Goal: Book appointment/travel/reservation

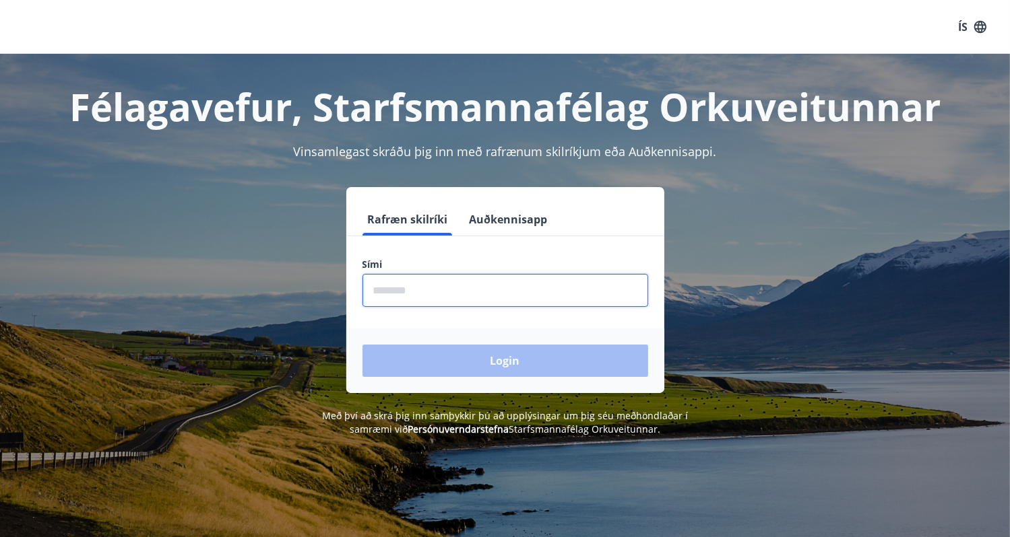
click at [422, 286] on input "phone" at bounding box center [505, 290] width 286 height 33
type input "********"
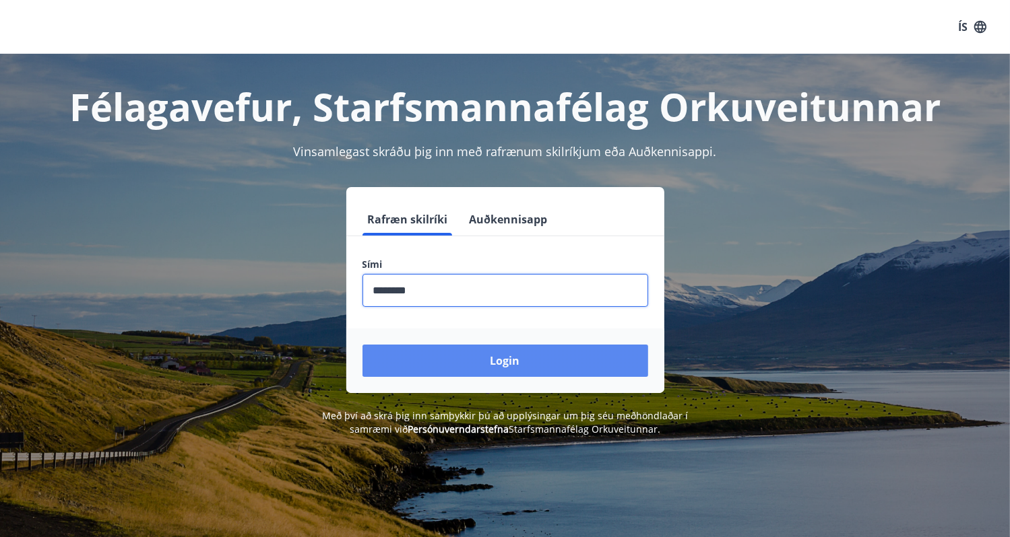
click at [473, 367] on button "Login" at bounding box center [505, 361] width 286 height 32
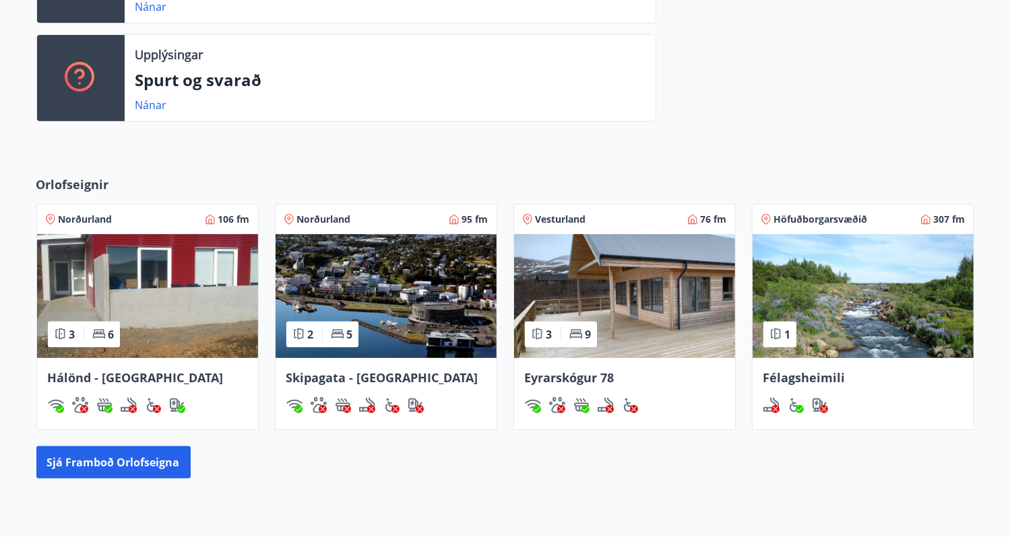
scroll to position [451, 0]
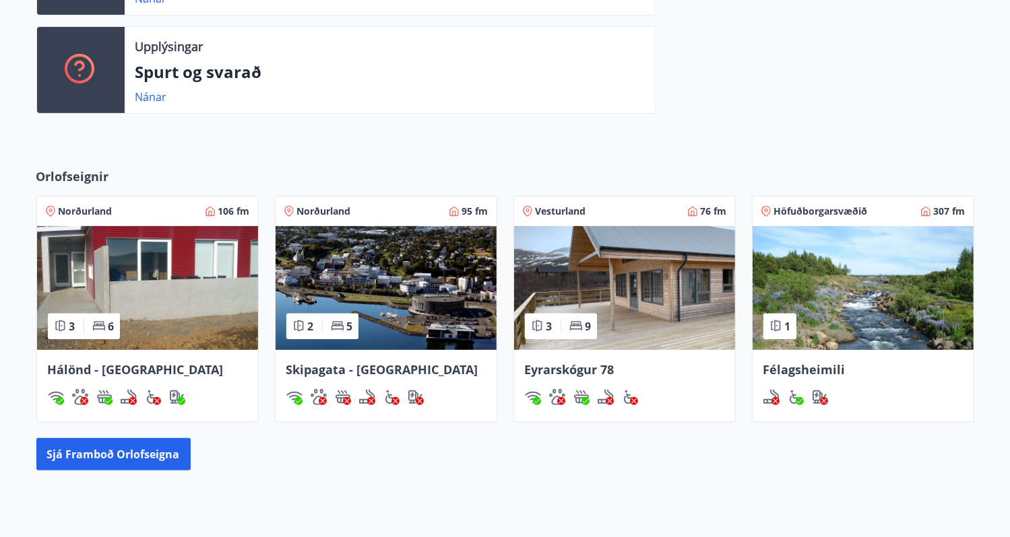
click at [392, 249] on img at bounding box center [385, 288] width 221 height 124
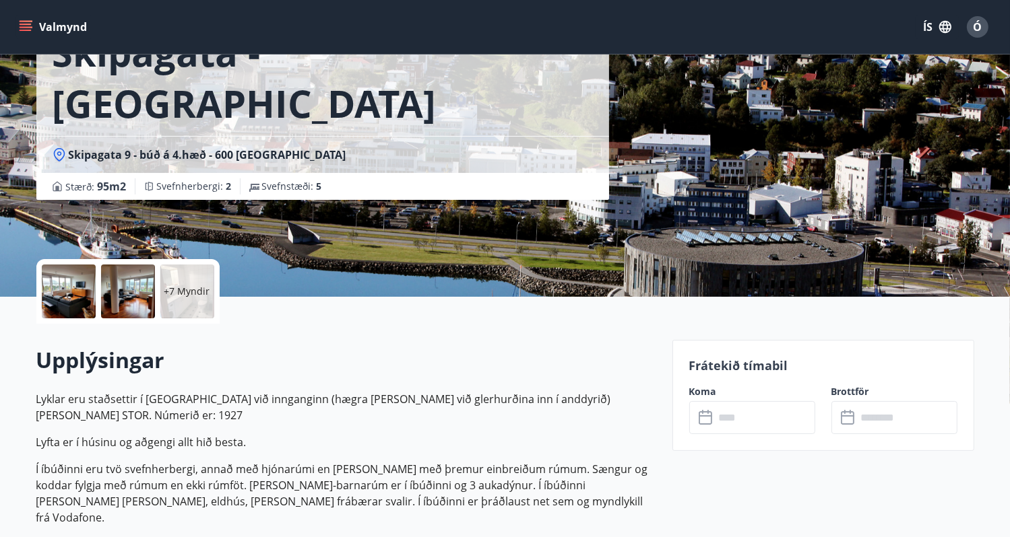
scroll to position [108, 0]
click at [746, 413] on input "text" at bounding box center [765, 417] width 100 height 33
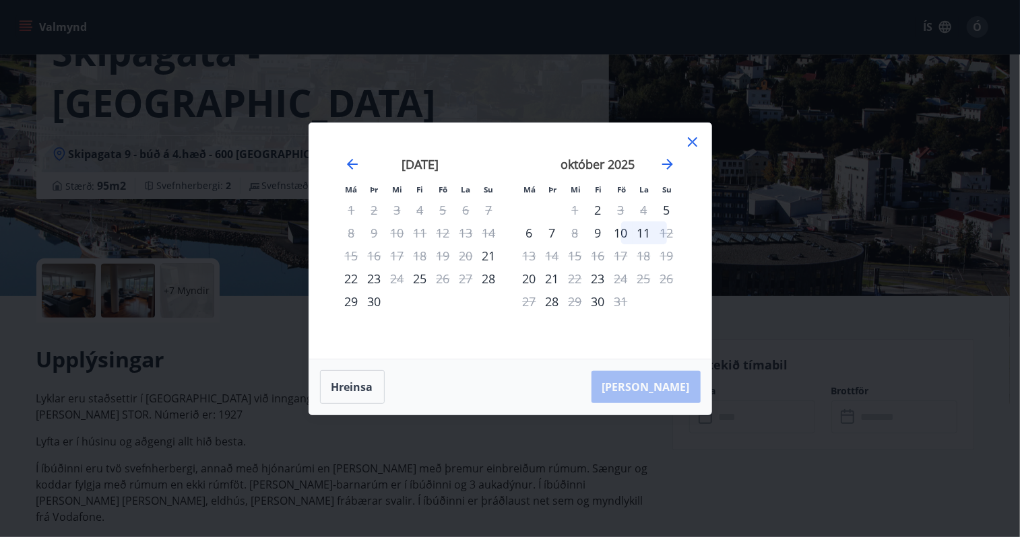
click at [692, 144] on icon at bounding box center [692, 142] width 16 height 16
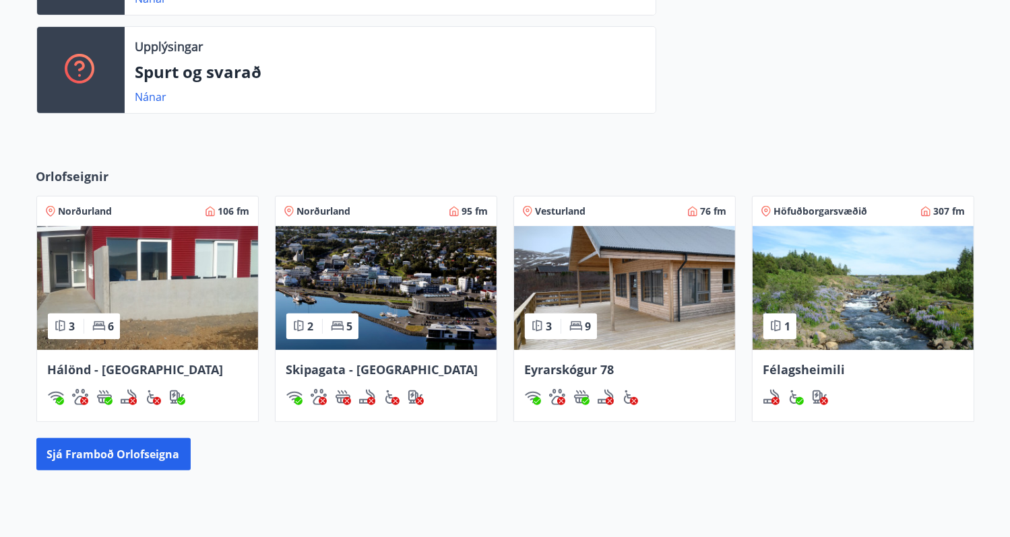
scroll to position [462, 0]
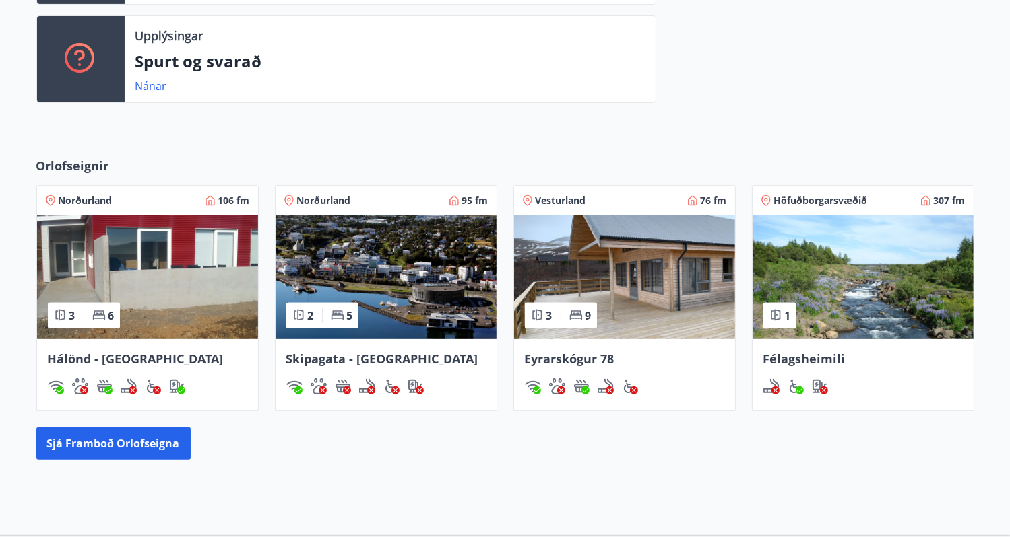
click at [183, 279] on img at bounding box center [147, 278] width 221 height 124
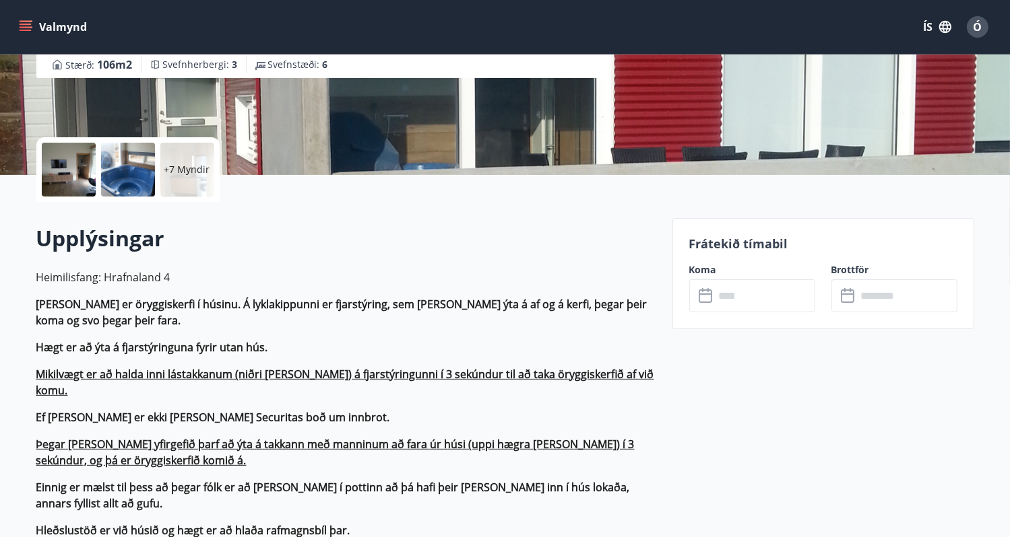
scroll to position [239, 0]
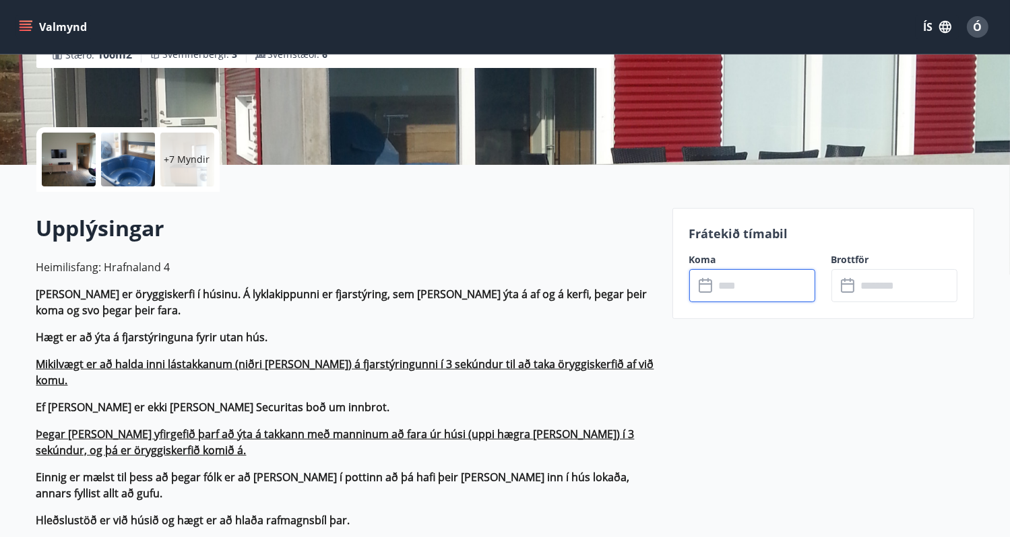
click at [731, 288] on input "text" at bounding box center [765, 285] width 100 height 33
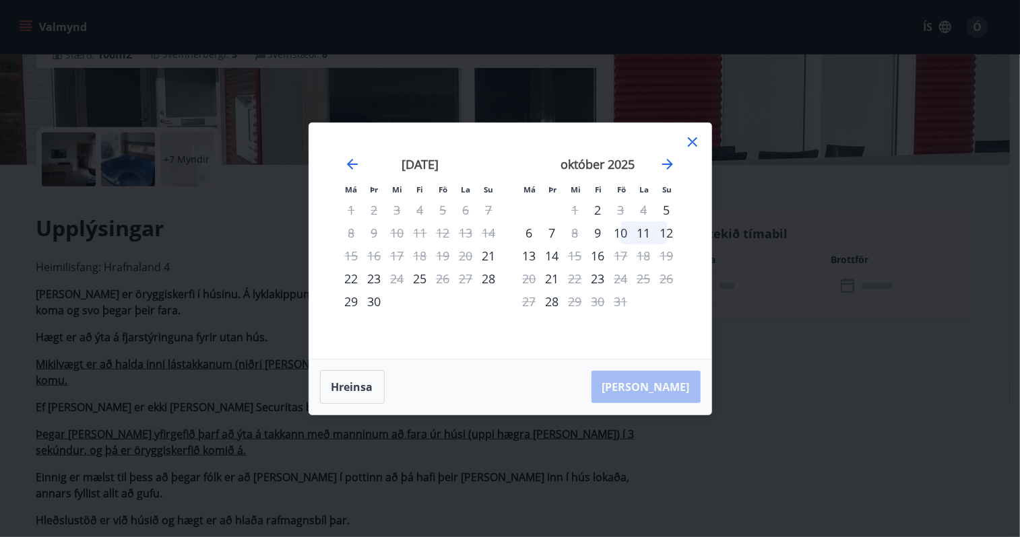
click at [690, 140] on icon at bounding box center [692, 141] width 9 height 9
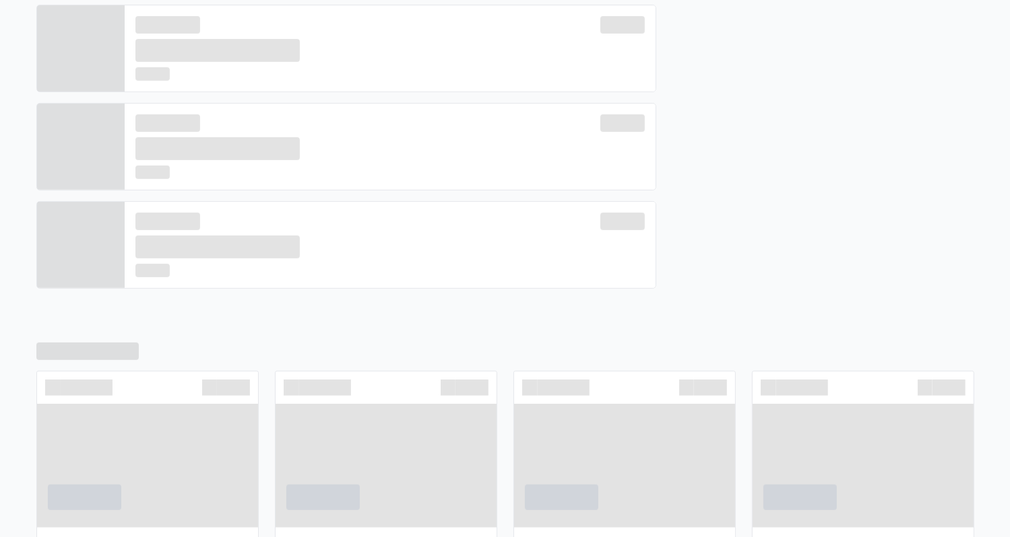
scroll to position [473, 0]
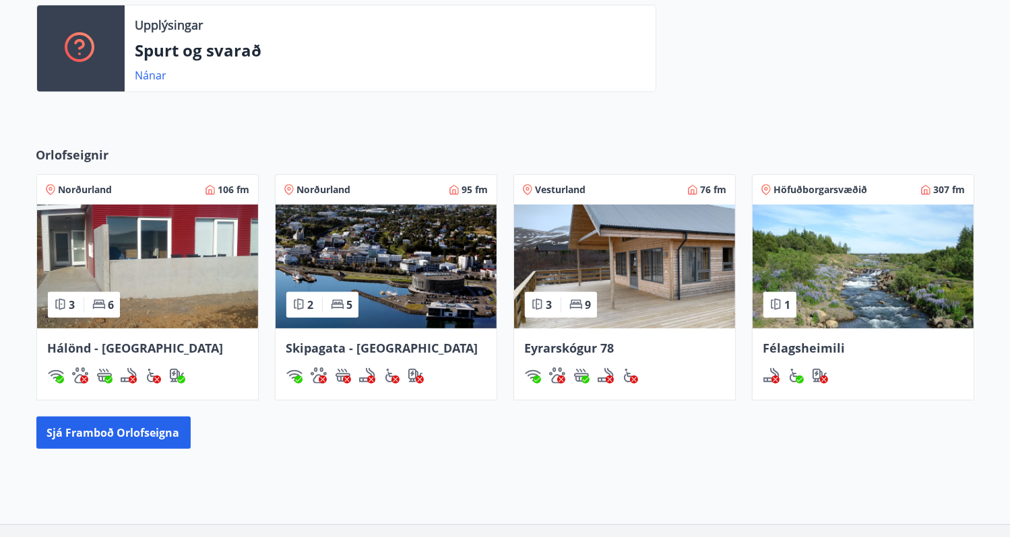
click at [420, 266] on img at bounding box center [385, 267] width 221 height 124
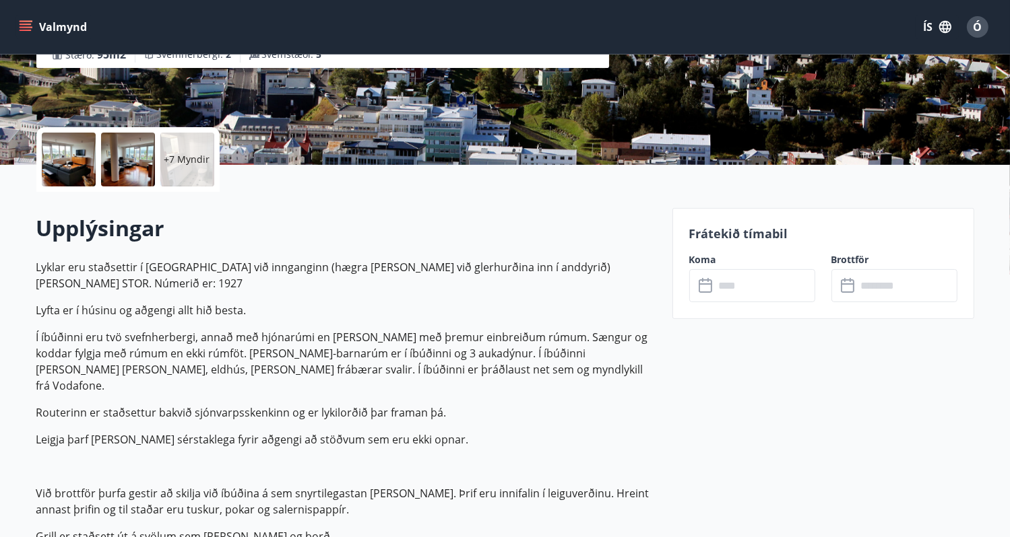
scroll to position [240, 0]
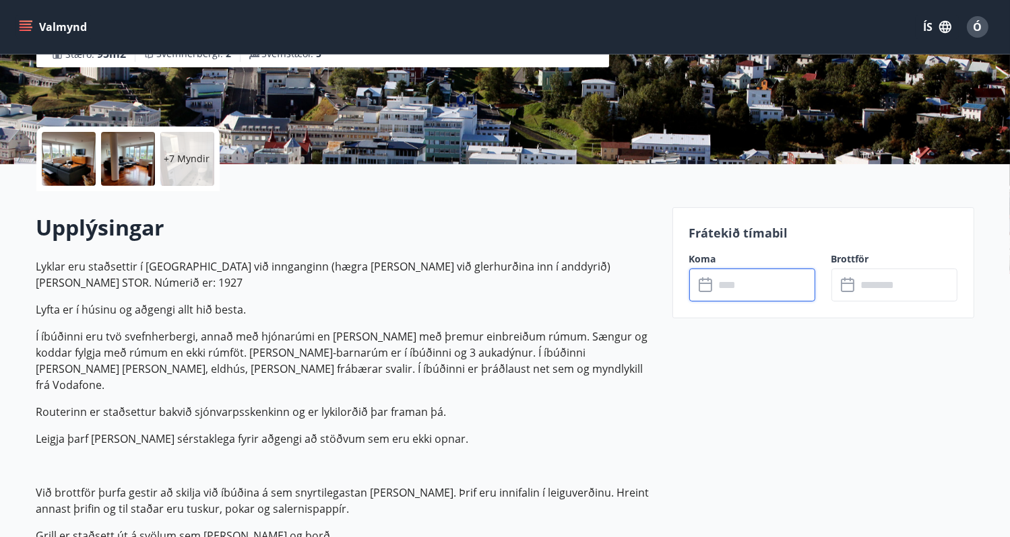
click at [733, 288] on input "text" at bounding box center [765, 285] width 100 height 33
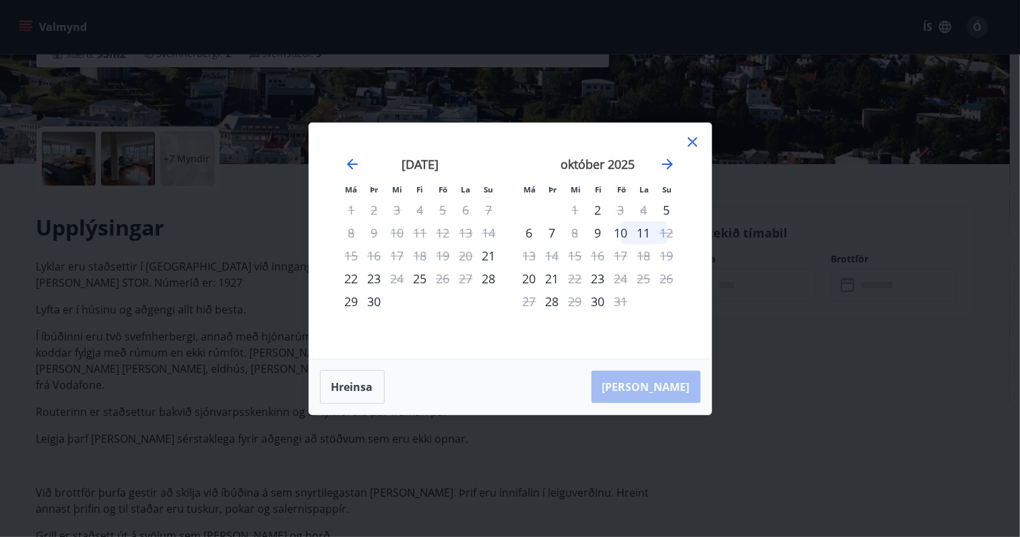
click at [693, 143] on icon at bounding box center [692, 141] width 9 height 9
